Goal: Transaction & Acquisition: Purchase product/service

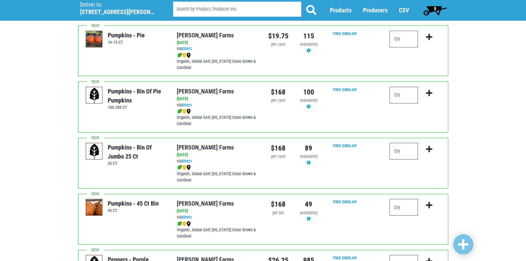
scroll to position [900, 0]
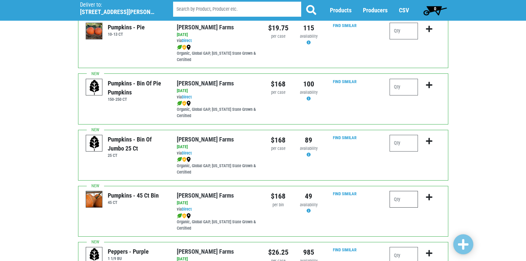
click at [409, 200] on input "number" at bounding box center [403, 199] width 28 height 17
type input "1"
click at [433, 195] on button "submit" at bounding box center [429, 201] width 16 height 21
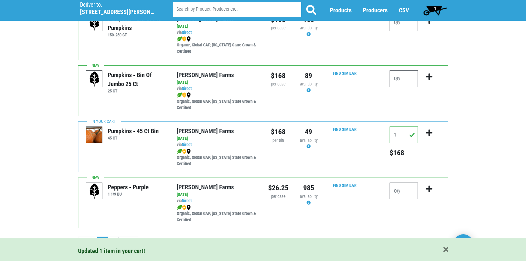
scroll to position [974, 0]
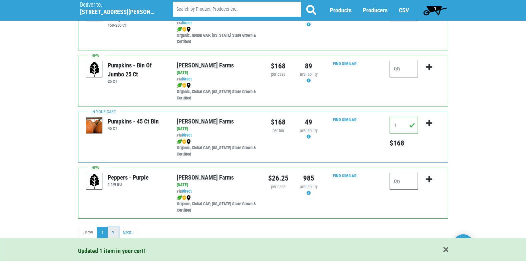
click at [110, 233] on link "2" at bounding box center [113, 233] width 11 height 12
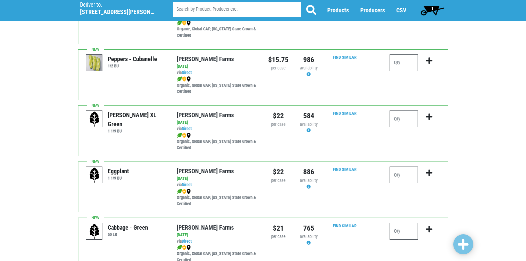
scroll to position [300, 0]
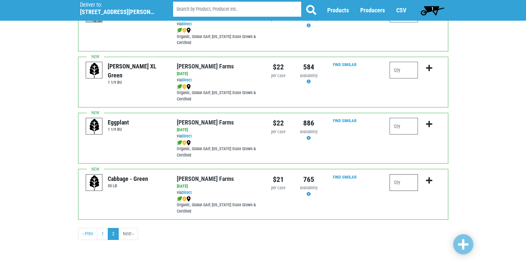
drag, startPoint x: 413, startPoint y: 186, endPoint x: 408, endPoint y: 181, distance: 6.8
click at [412, 186] on input "number" at bounding box center [403, 182] width 28 height 17
type input "1"
click at [407, 71] on input "number" at bounding box center [403, 70] width 28 height 17
type input "2"
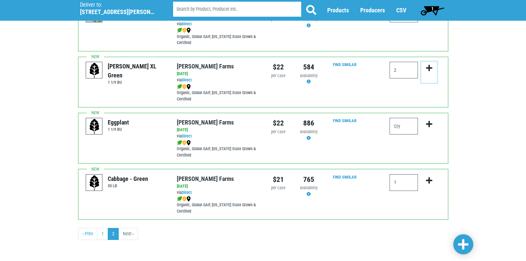
click at [429, 68] on icon "submit" at bounding box center [429, 67] width 6 height 7
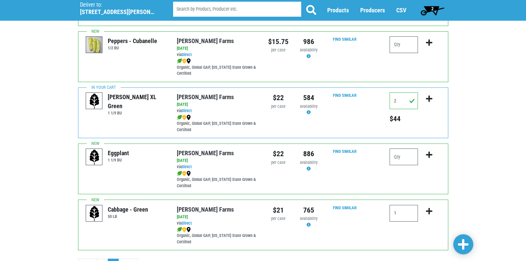
scroll to position [301, 0]
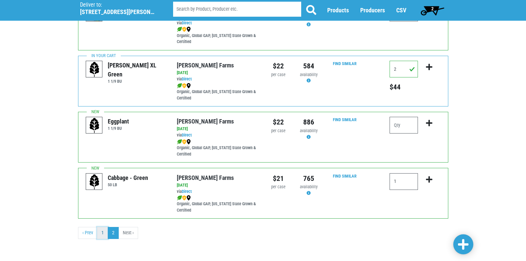
click at [103, 234] on link "1" at bounding box center [102, 233] width 11 height 12
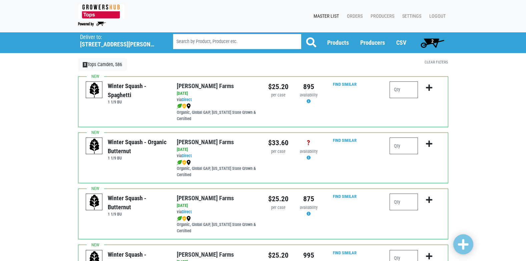
click at [100, 232] on div "Winter Squash - Butternut 1 1/9 BU [PERSON_NAME][GEOGRAPHIC_DATA] via Direct on…" at bounding box center [263, 213] width 370 height 51
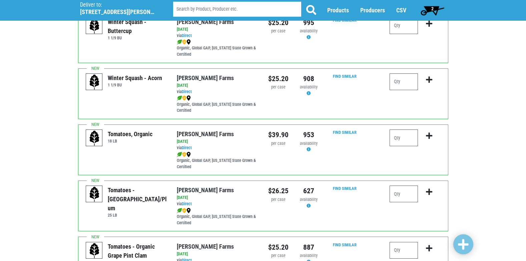
scroll to position [233, 0]
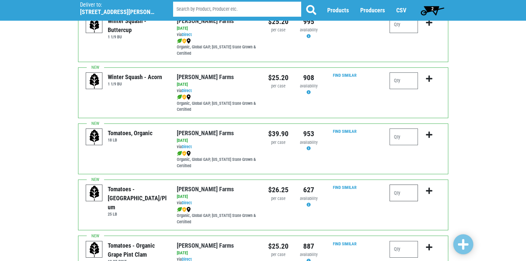
click at [407, 195] on input "number" at bounding box center [403, 192] width 28 height 17
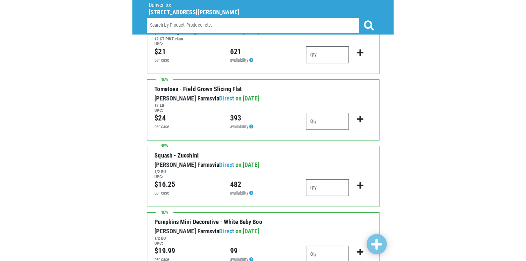
scroll to position [600, 0]
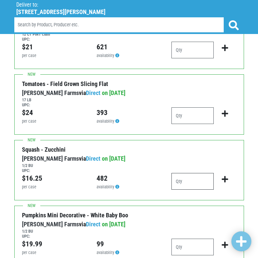
click at [192, 180] on input "number" at bounding box center [193, 181] width 43 height 17
type input "1"
click at [226, 180] on icon "submit" at bounding box center [225, 179] width 6 height 7
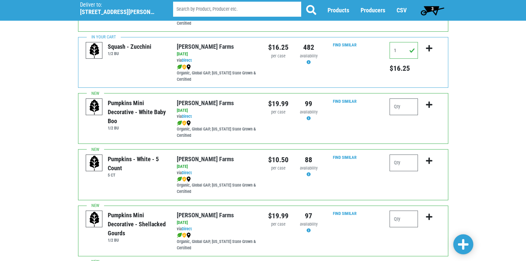
click at [436, 10] on span "3" at bounding box center [432, 10] width 30 height 13
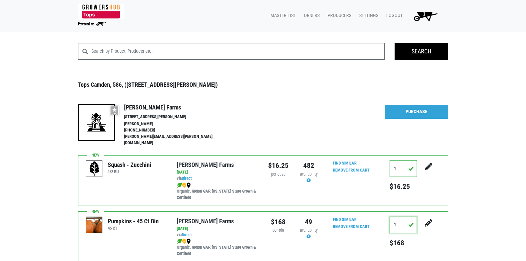
click at [402, 216] on input "1" at bounding box center [402, 224] width 27 height 17
type input "2"
click at [420, 113] on link "Purchase" at bounding box center [416, 112] width 63 height 14
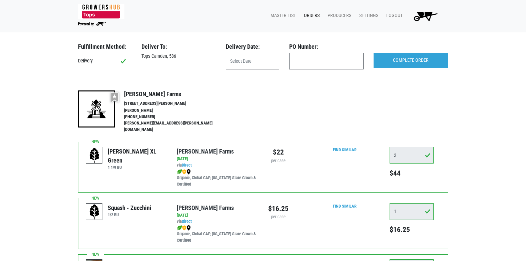
click at [422, 12] on span "3" at bounding box center [424, 17] width 38 height 12
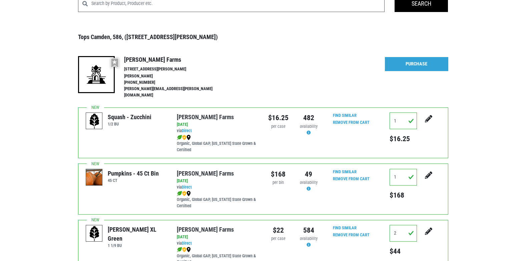
scroll to position [67, 0]
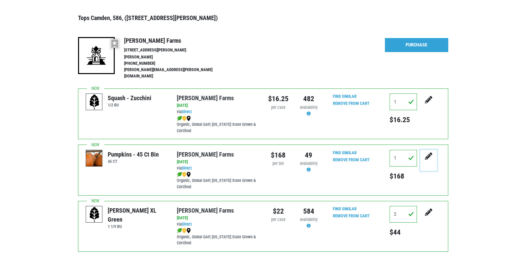
click at [425, 152] on icon "submit" at bounding box center [428, 155] width 7 height 7
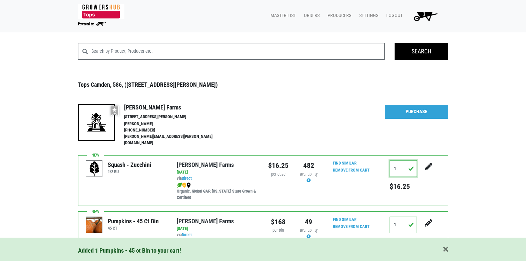
click at [398, 162] on input "1" at bounding box center [402, 168] width 27 height 17
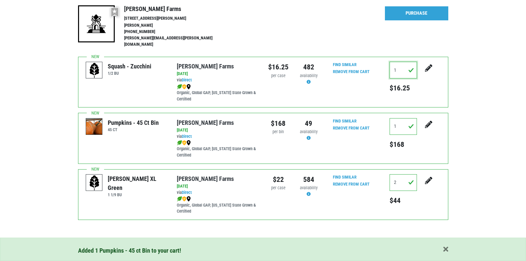
scroll to position [100, 0]
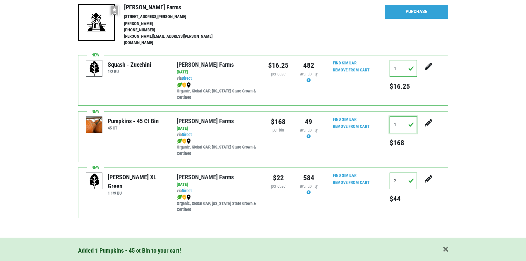
click at [396, 119] on input "1" at bounding box center [402, 124] width 27 height 17
type input "1"
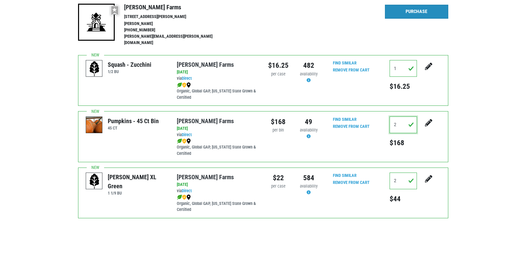
type input "2"
click at [408, 8] on link "Purchase" at bounding box center [416, 12] width 63 height 14
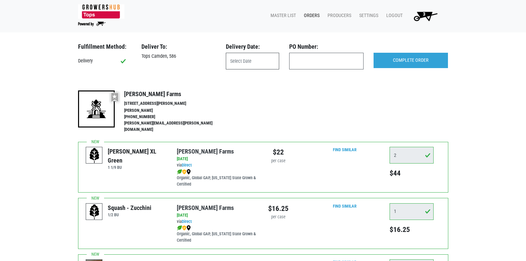
click at [239, 62] on input "text" at bounding box center [252, 61] width 53 height 17
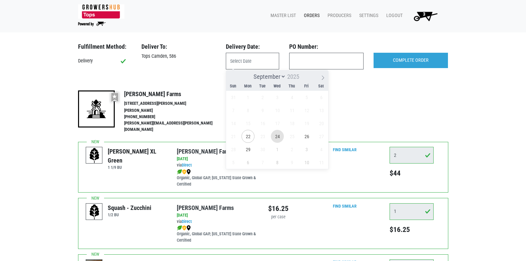
click at [278, 135] on span "24" at bounding box center [277, 136] width 13 height 13
type input "[DATE]"
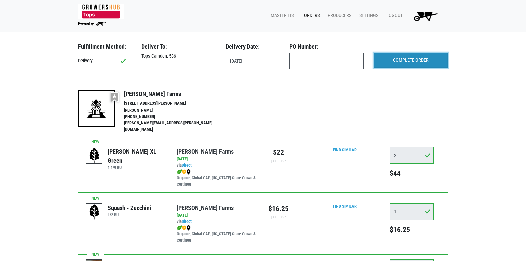
click at [407, 60] on input "COMPLETE ORDER" at bounding box center [410, 60] width 74 height 15
